Goal: Feedback & Contribution: Leave review/rating

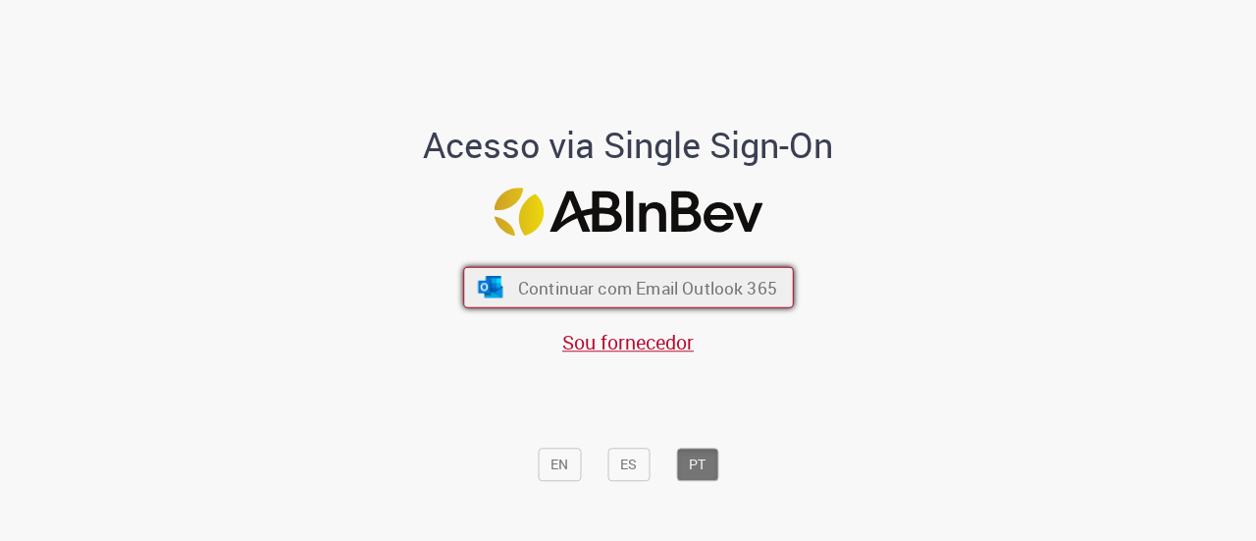
click at [625, 290] on span "Continuar com Email Outlook 365" at bounding box center [646, 287] width 259 height 23
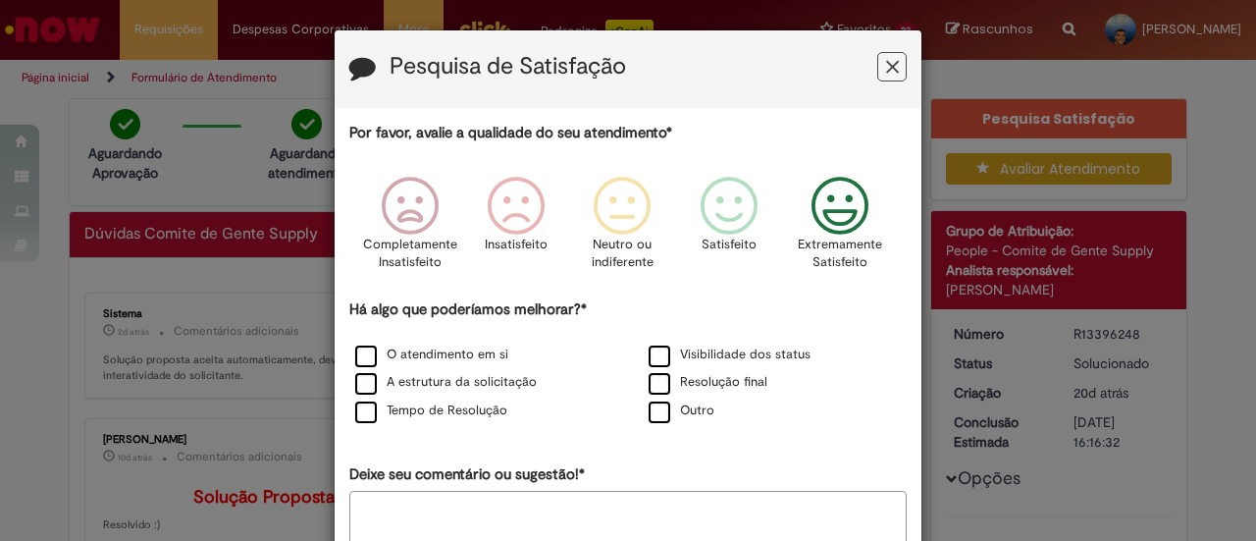
click at [839, 203] on icon "Feedback" at bounding box center [841, 206] width 74 height 59
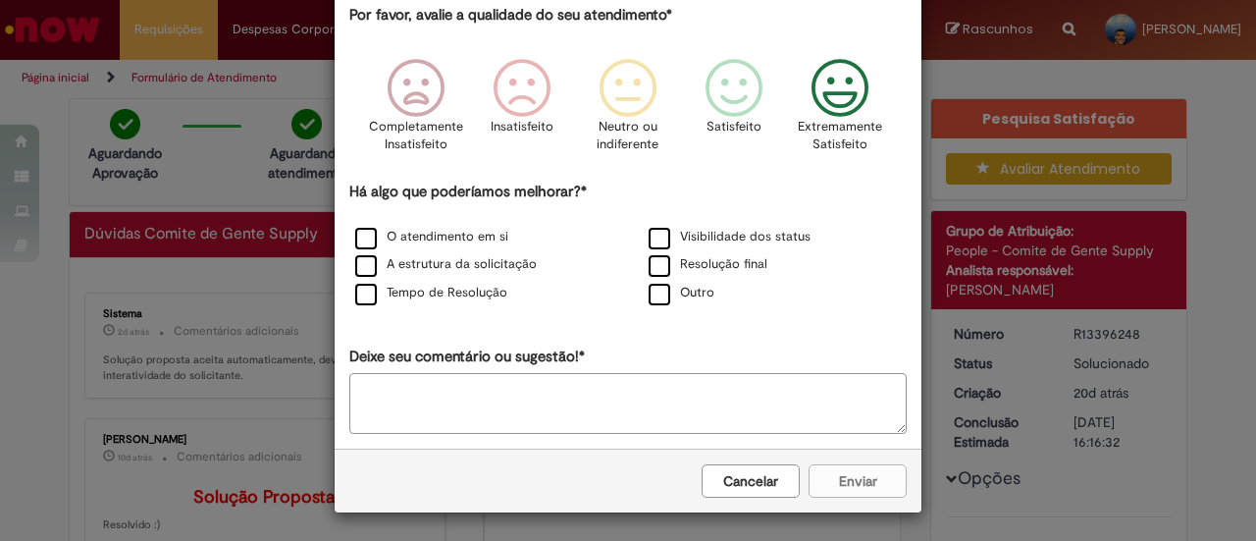
scroll to position [117, 0]
click at [750, 465] on button "Cancelar" at bounding box center [751, 481] width 98 height 33
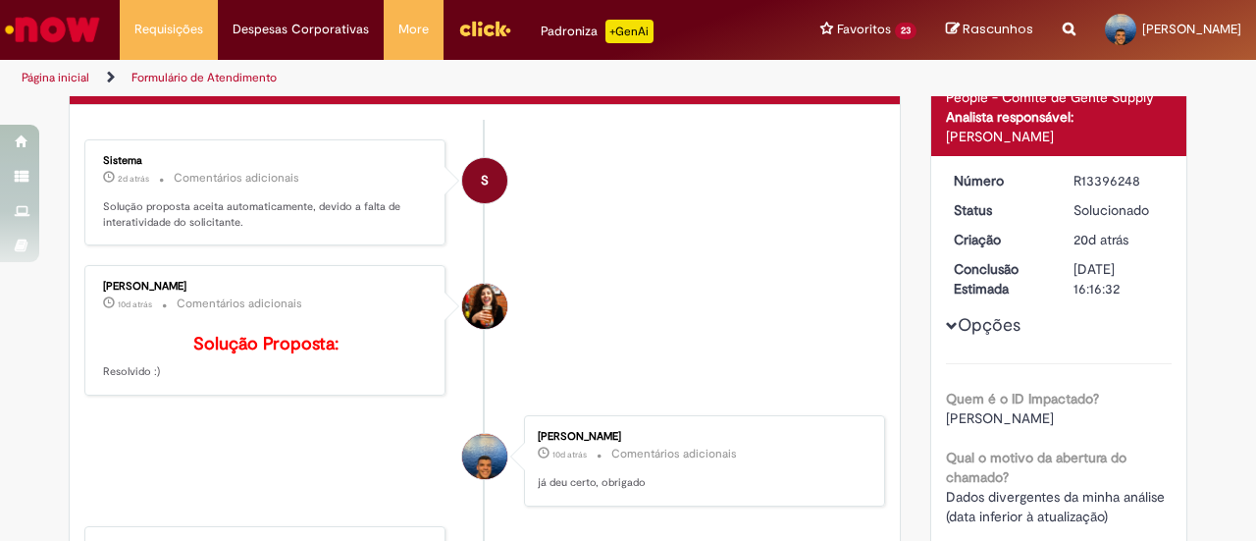
scroll to position [0, 0]
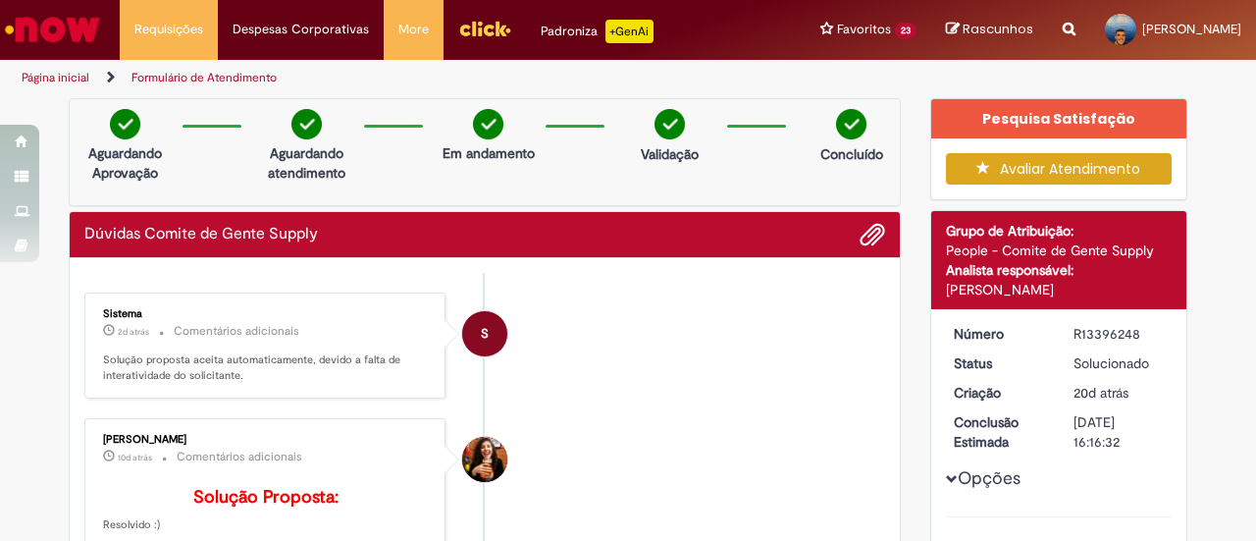
click at [1032, 169] on button "Avaliar Atendimento" at bounding box center [1059, 168] width 227 height 31
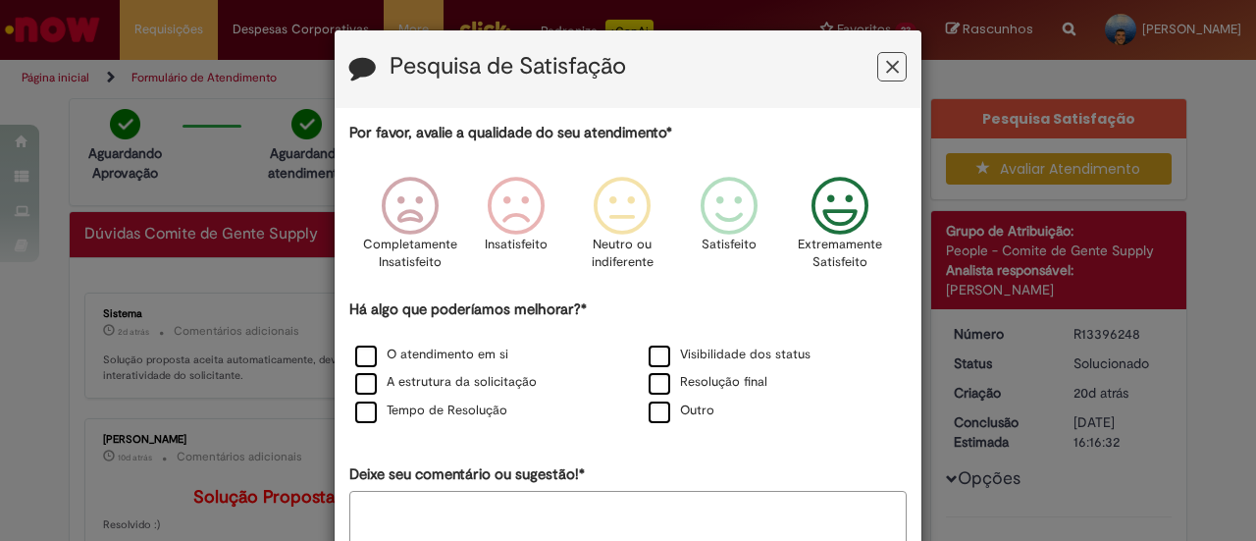
click at [817, 239] on p "Extremamente Satisfeito" at bounding box center [840, 254] width 84 height 36
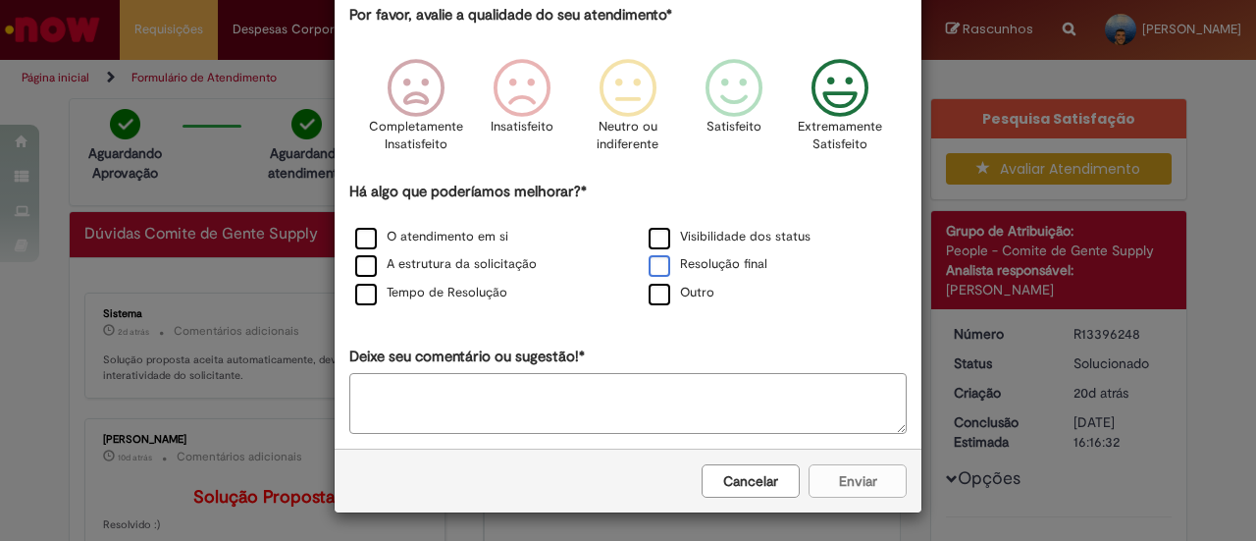
click at [698, 259] on label "Resolução final" at bounding box center [708, 264] width 119 height 19
click at [846, 470] on button "Enviar" at bounding box center [858, 481] width 98 height 33
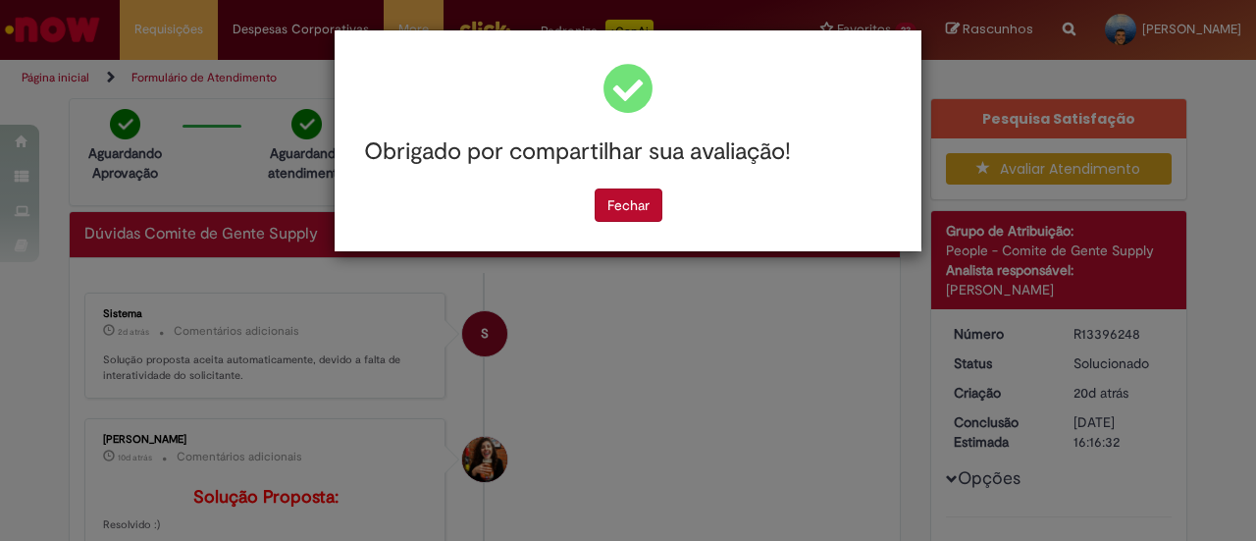
scroll to position [0, 0]
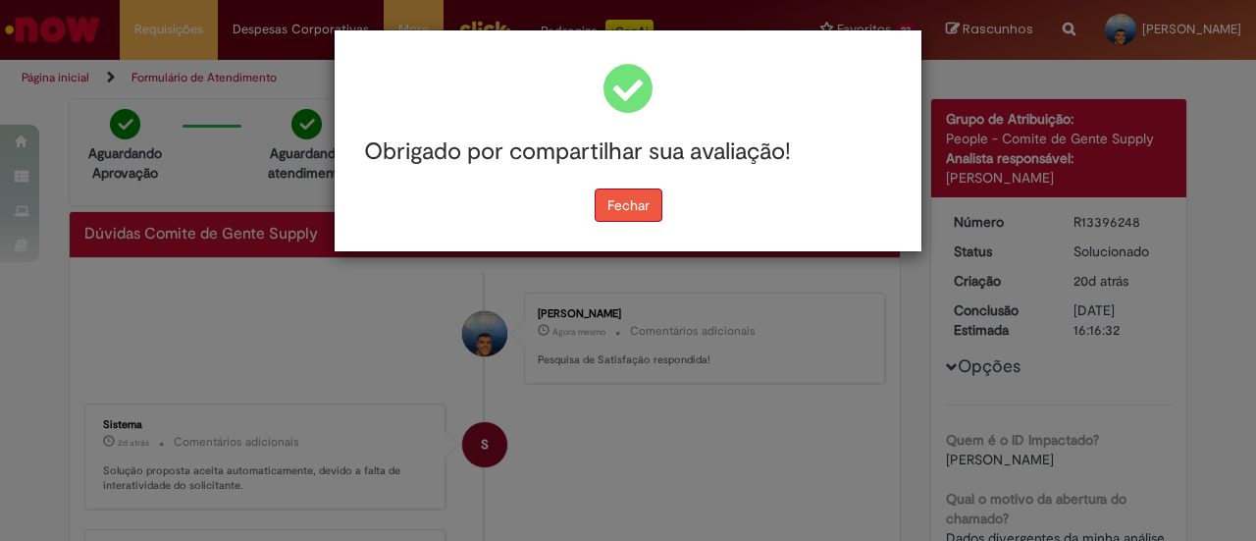
click at [634, 200] on button "Fechar" at bounding box center [629, 204] width 68 height 33
